Goal: Navigation & Orientation: Understand site structure

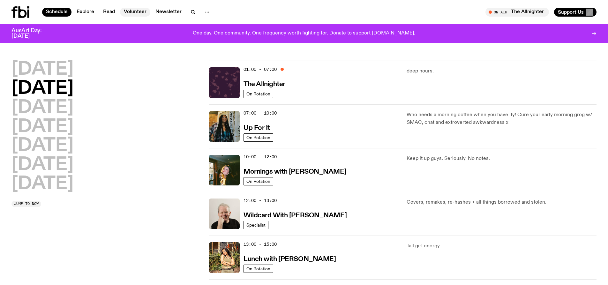
click at [131, 11] on link "Volunteer" at bounding box center [135, 12] width 30 height 9
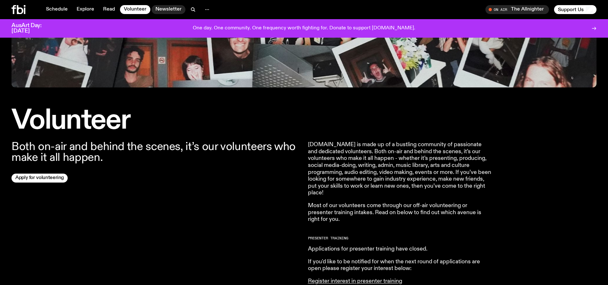
scroll to position [29, 0]
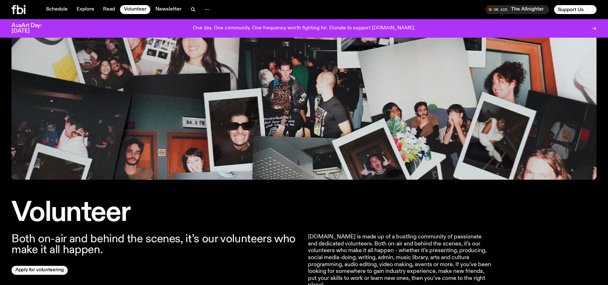
click at [21, 13] on icon at bounding box center [20, 9] width 6 height 9
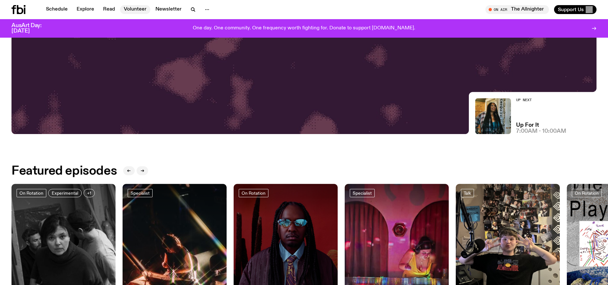
scroll to position [250, 0]
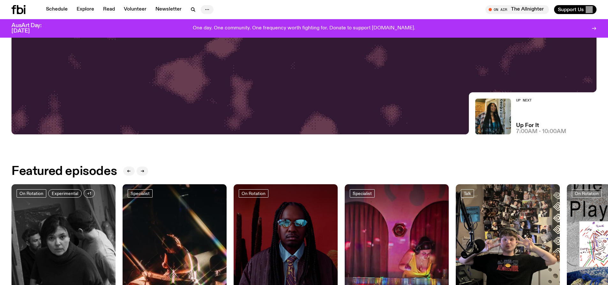
click at [203, 8] on icon "button" at bounding box center [207, 10] width 8 height 8
click at [200, 22] on link "About Us" at bounding box center [207, 23] width 32 height 9
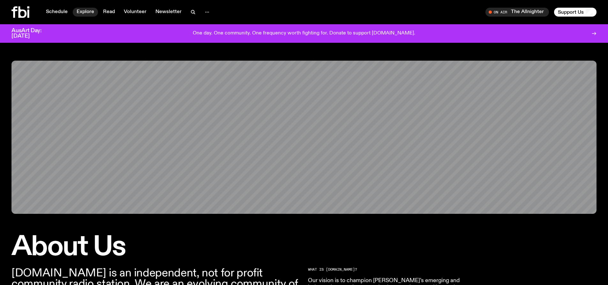
click at [89, 12] on link "Explore" at bounding box center [85, 12] width 25 height 9
